Goal: Task Accomplishment & Management: Complete application form

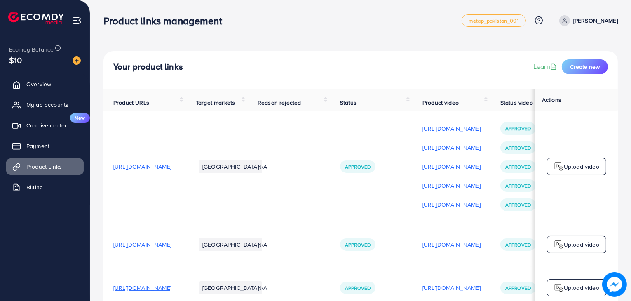
click at [587, 58] on div "Your product links Learn Create new" at bounding box center [360, 70] width 514 height 38
click at [587, 65] on span "Create new" at bounding box center [585, 67] width 30 height 8
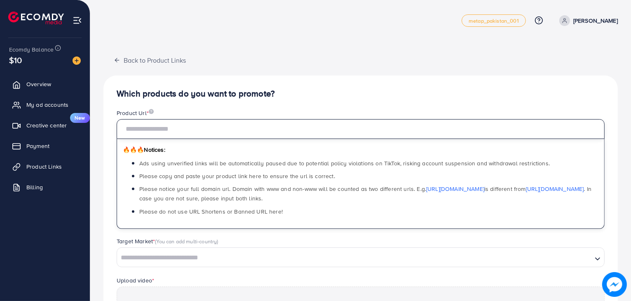
click at [245, 129] on input "text" at bounding box center [361, 129] width 488 height 20
paste input "**********"
type input "**********"
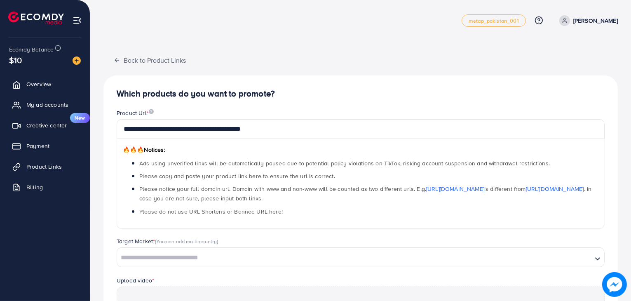
click at [320, 97] on h4 "Which products do you want to promote?" at bounding box center [361, 94] width 488 height 10
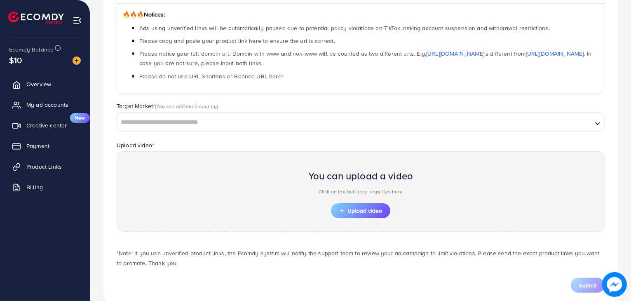
scroll to position [136, 0]
click at [333, 123] on input "Search for option" at bounding box center [354, 122] width 473 height 13
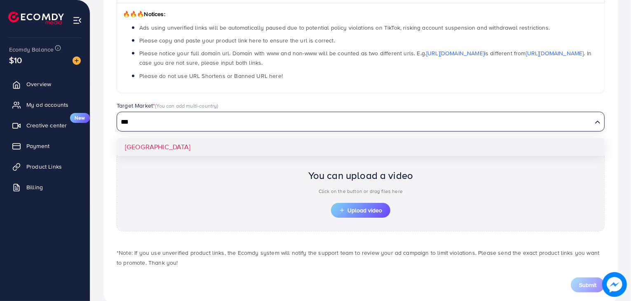
type input "***"
click at [301, 145] on div "**********" at bounding box center [360, 122] width 514 height 365
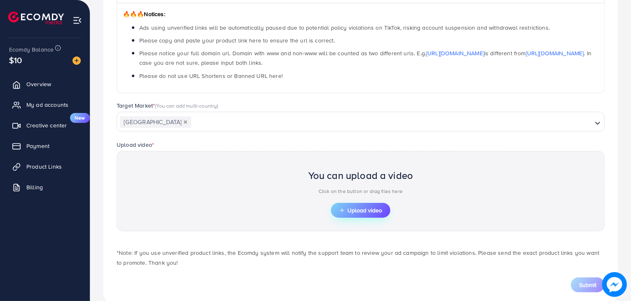
click at [351, 213] on span "Upload video" at bounding box center [360, 210] width 43 height 6
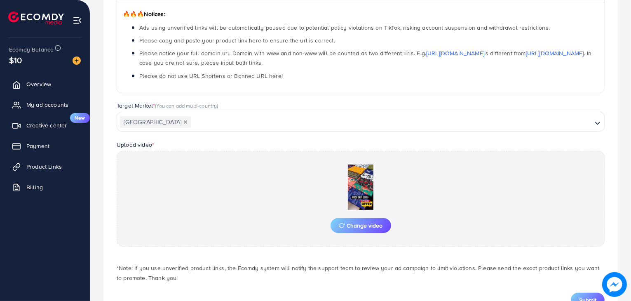
scroll to position [168, 0]
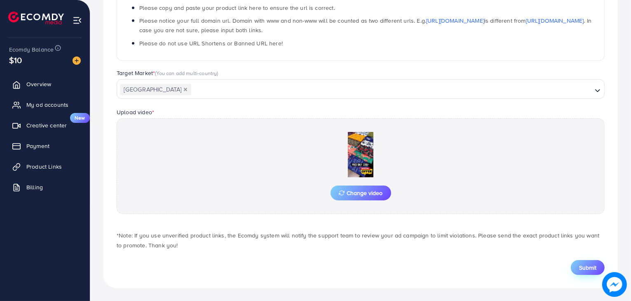
click at [582, 265] on span "Submit" at bounding box center [587, 267] width 17 height 8
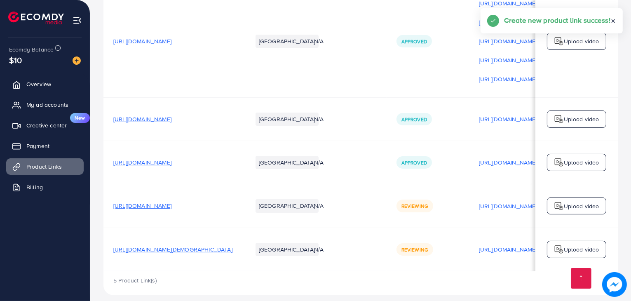
scroll to position [137, 0]
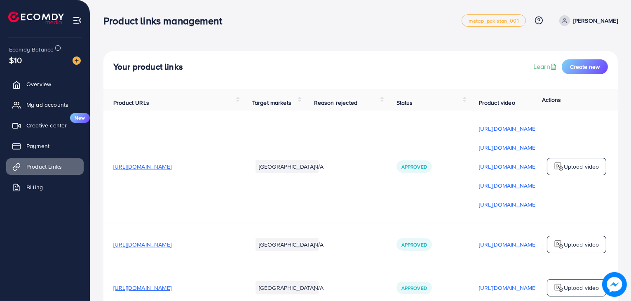
click at [185, 35] on nav "Product links management metap_pakistan_001 Help Center Contact Support Plans a…" at bounding box center [360, 20] width 514 height 29
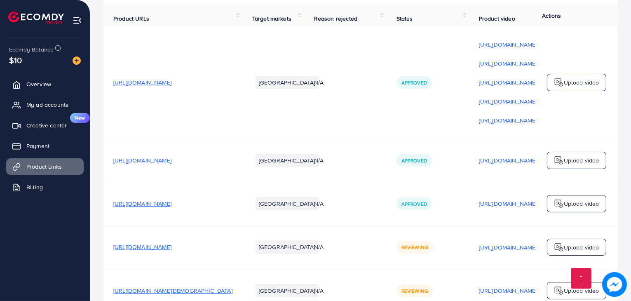
scroll to position [137, 0]
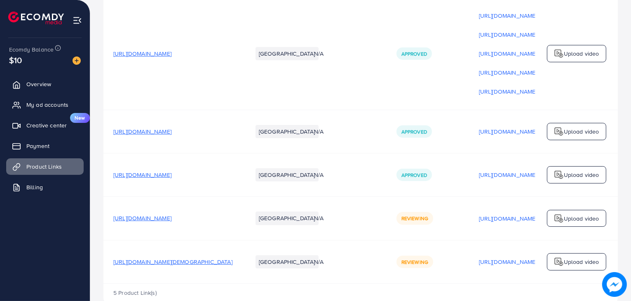
scroll to position [137, 0]
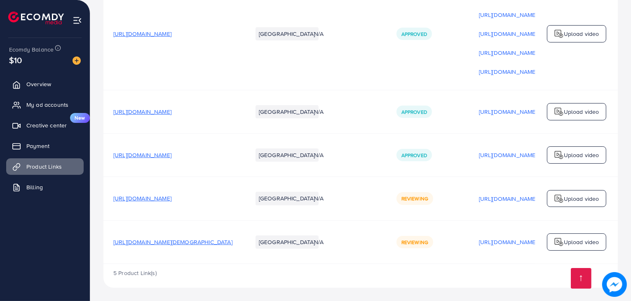
scroll to position [137, 0]
drag, startPoint x: 249, startPoint y: 45, endPoint x: 237, endPoint y: 12, distance: 34.9
click at [237, 12] on td "[URL][DOMAIN_NAME]" at bounding box center [172, 34] width 139 height 112
drag, startPoint x: 368, startPoint y: 260, endPoint x: 456, endPoint y: 268, distance: 88.6
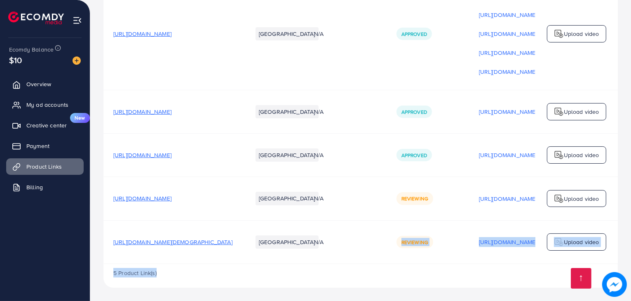
click at [456, 268] on div "Product URLs Target markets Reason rejected Status Product video Status video A…" at bounding box center [360, 121] width 514 height 331
click at [451, 292] on div "Your product links Learn Create new Product URLs Target markets Reason rejected…" at bounding box center [360, 83] width 540 height 433
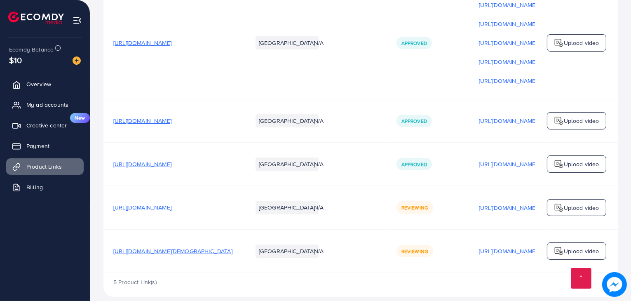
scroll to position [137, 0]
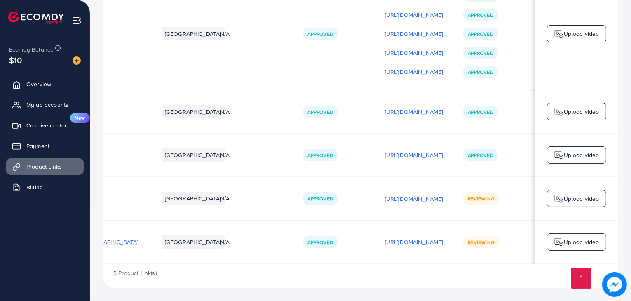
scroll to position [0, 138]
click at [51, 83] on span "Overview" at bounding box center [40, 84] width 25 height 8
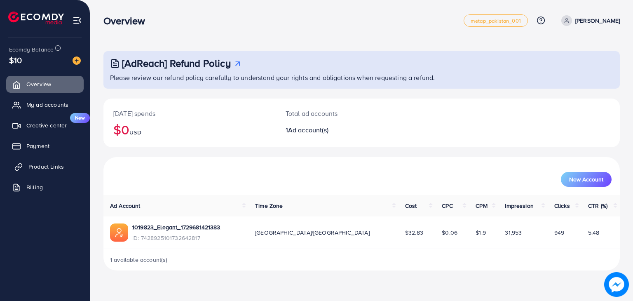
click at [46, 168] on span "Product Links" at bounding box center [45, 166] width 35 height 8
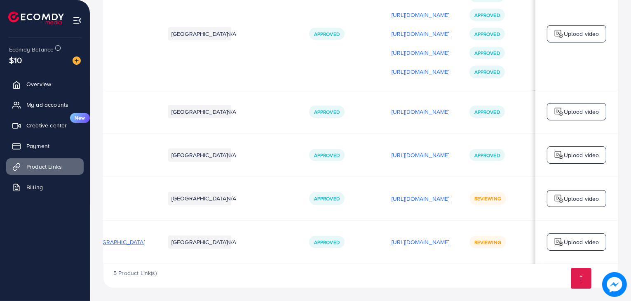
scroll to position [0, 138]
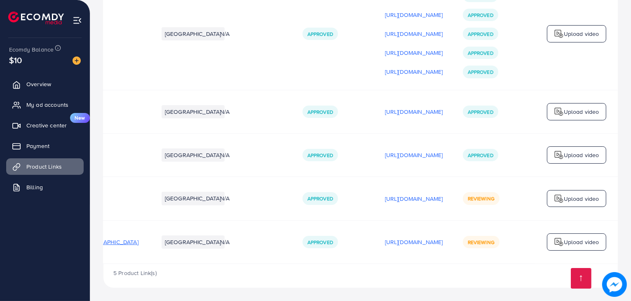
click at [572, 242] on p "Upload video" at bounding box center [580, 242] width 35 height 10
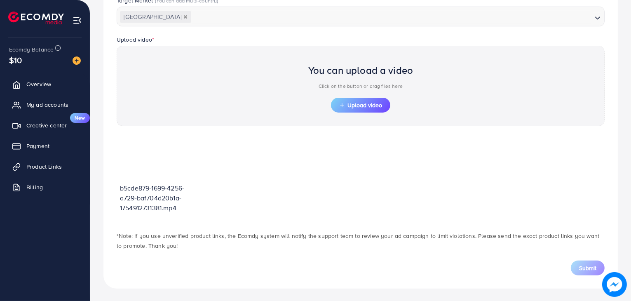
scroll to position [110, 0]
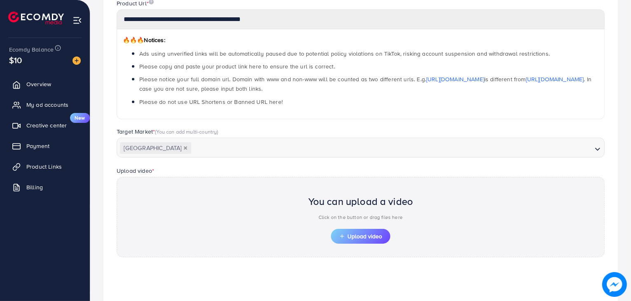
drag, startPoint x: 630, startPoint y: 170, endPoint x: 631, endPoint y: 228, distance: 57.7
click at [630, 191] on html "**********" at bounding box center [315, 40] width 631 height 301
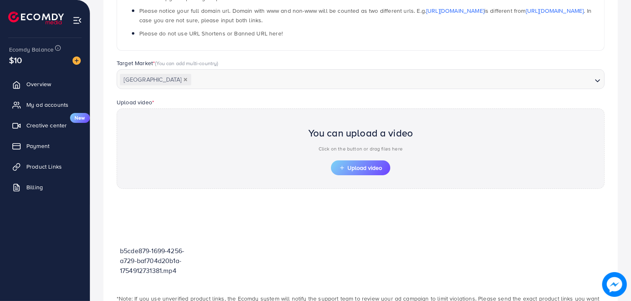
click at [333, 241] on div "b5cde879-1699-4256-a729-baf704d20b1a-1754912731381.mp4" at bounding box center [361, 241] width 488 height 88
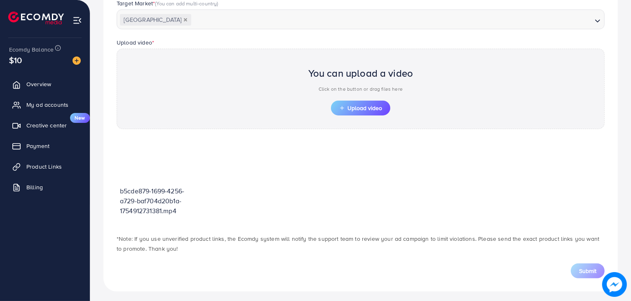
scroll to position [241, 0]
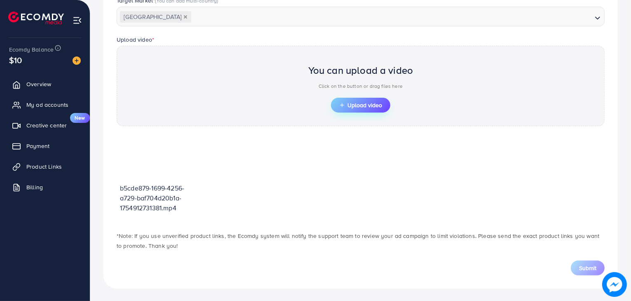
click at [360, 99] on button "Upload video" at bounding box center [360, 105] width 59 height 15
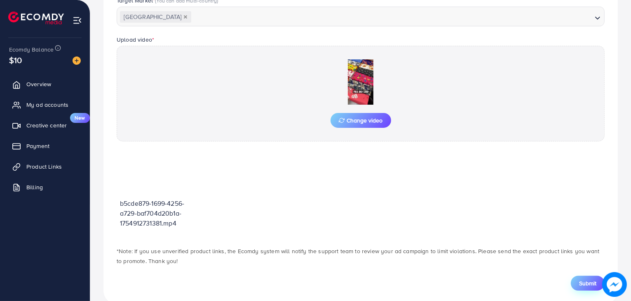
click at [585, 283] on span "Submit" at bounding box center [587, 283] width 17 height 8
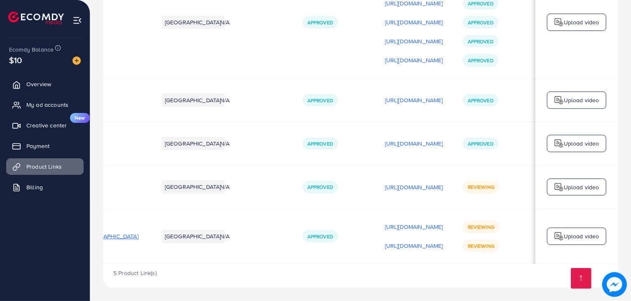
scroll to position [0, 138]
click at [566, 235] on p "Upload video" at bounding box center [580, 236] width 35 height 10
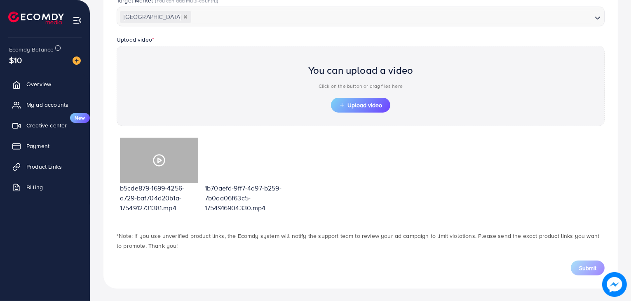
drag, startPoint x: 157, startPoint y: 159, endPoint x: 374, endPoint y: 170, distance: 217.3
click at [374, 170] on div "b5cde879-1699-4256-a729-baf704d20b1a-1754912731381.mp4 1b70aefd-9ff7-4d97-b259-…" at bounding box center [361, 178] width 488 height 88
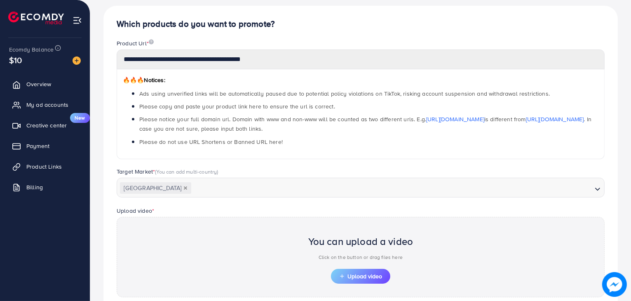
scroll to position [49, 0]
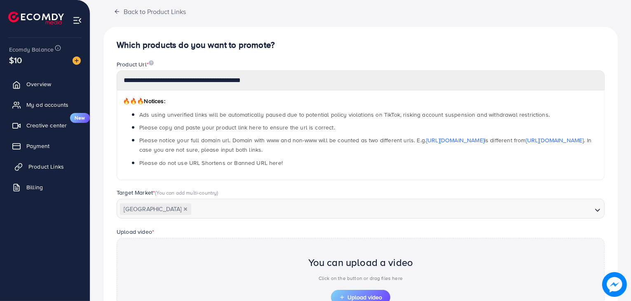
click at [51, 164] on span "Product Links" at bounding box center [45, 166] width 35 height 8
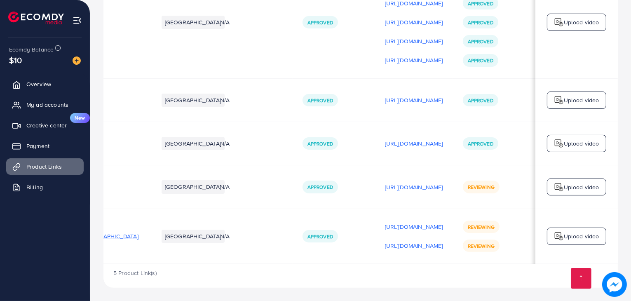
scroll to position [0, 138]
click at [585, 184] on p "Upload video" at bounding box center [580, 187] width 35 height 10
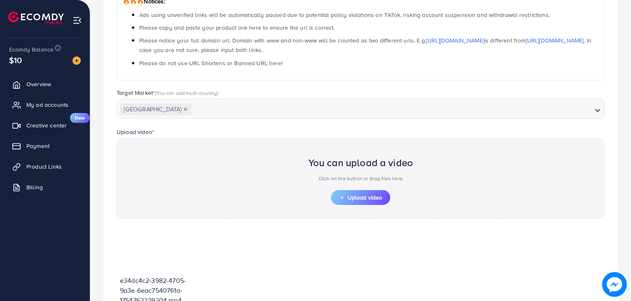
scroll to position [241, 0]
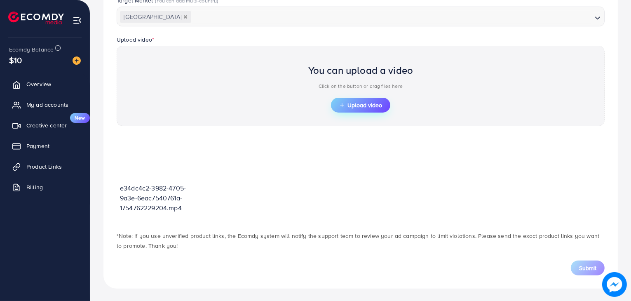
click at [360, 109] on button "Upload video" at bounding box center [360, 105] width 59 height 15
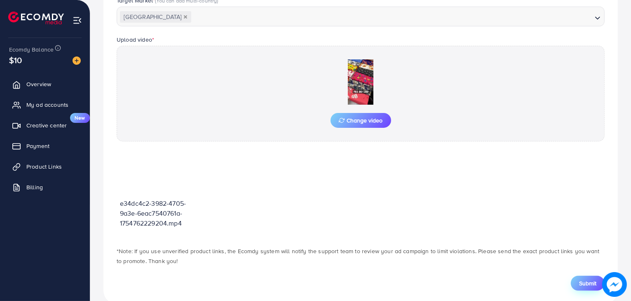
click at [582, 282] on span "Submit" at bounding box center [587, 283] width 17 height 8
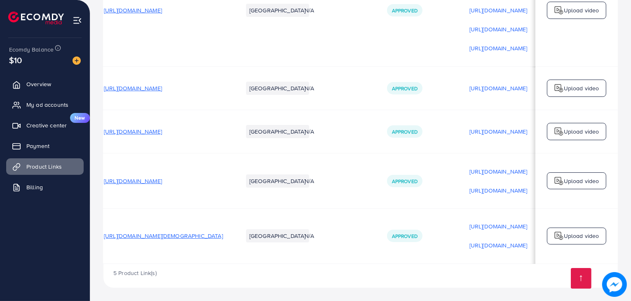
scroll to position [0, 140]
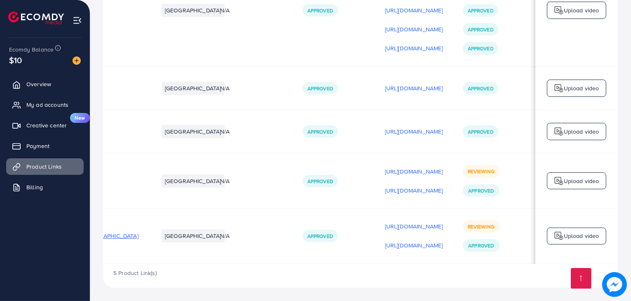
scroll to position [0, 140]
click at [48, 101] on span "My ad accounts" at bounding box center [49, 105] width 42 height 8
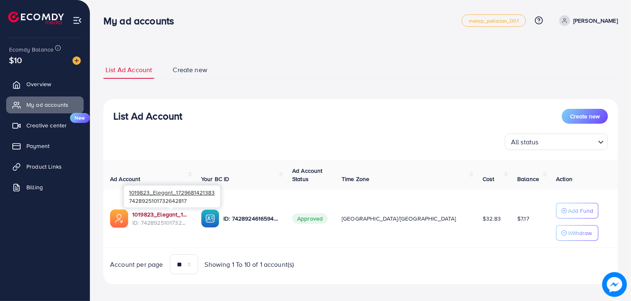
click at [171, 216] on link "1019823_Elegant_1729681421383" at bounding box center [160, 214] width 56 height 8
